Goal: Information Seeking & Learning: Learn about a topic

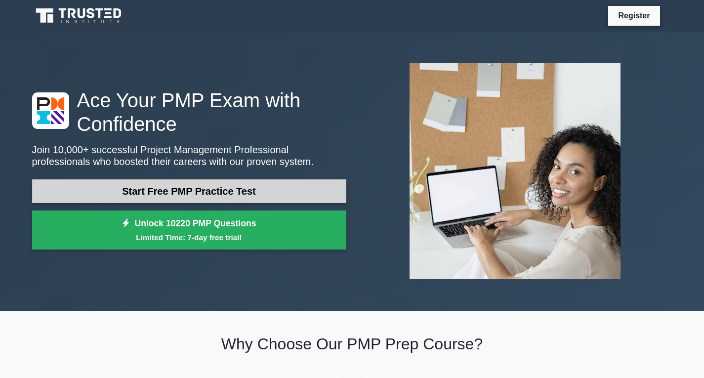
click at [154, 194] on link "Start Free PMP Practice Test" at bounding box center [189, 191] width 314 height 24
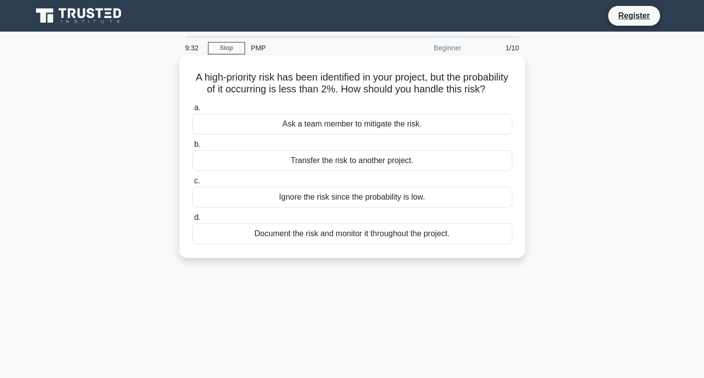
click at [261, 236] on div "Document the risk and monitor it throughout the project." at bounding box center [352, 233] width 320 height 21
click at [192, 221] on input "d. Document the risk and monitor it throughout the project." at bounding box center [192, 217] width 0 height 6
